Goal: Use online tool/utility: Utilize a website feature to perform a specific function

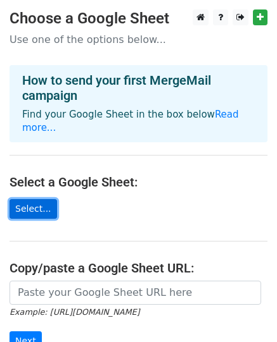
click at [30, 209] on link "Select..." at bounding box center [32, 209] width 47 height 20
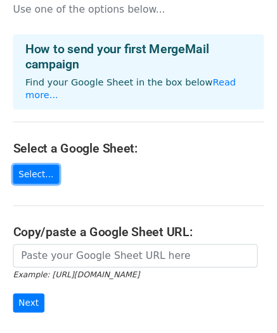
scroll to position [30, 0]
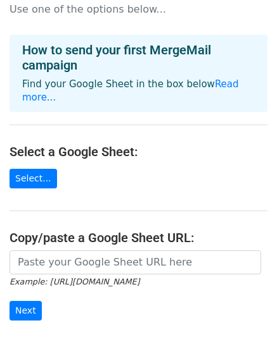
click at [149, 198] on main "Choose a Google Sheet Use one of the options below... How to send your first Me…" at bounding box center [138, 184] width 277 height 410
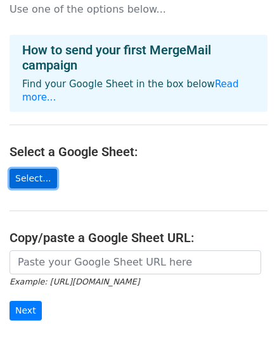
click at [41, 173] on link "Select..." at bounding box center [32, 179] width 47 height 20
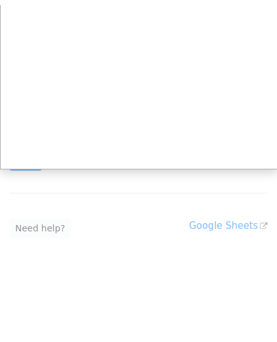
scroll to position [175, 0]
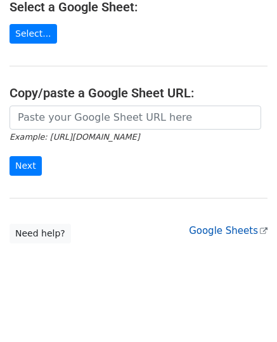
click at [223, 227] on link "Google Sheets" at bounding box center [228, 230] width 78 height 11
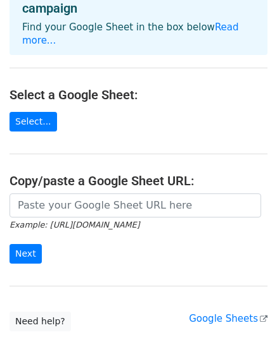
scroll to position [85, 0]
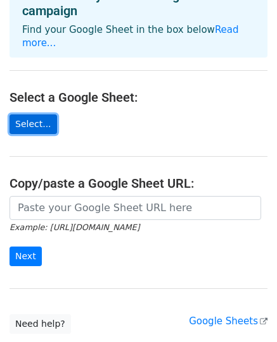
click at [33, 126] on link "Select..." at bounding box center [32, 125] width 47 height 20
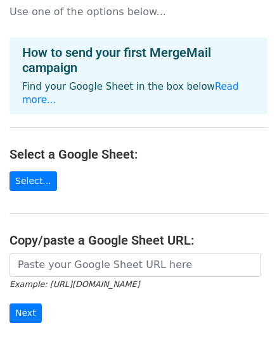
scroll to position [28, 0]
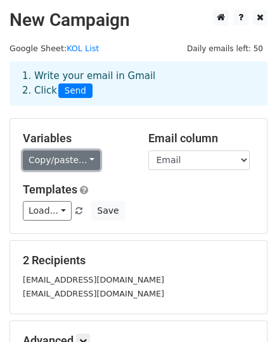
click at [87, 158] on link "Copy/paste..." at bounding box center [61, 161] width 77 height 20
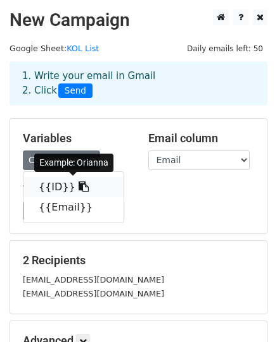
click at [78, 188] on icon at bounding box center [83, 187] width 10 height 10
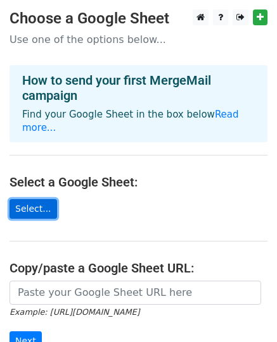
click at [46, 204] on link "Select..." at bounding box center [32, 209] width 47 height 20
